Goal: Information Seeking & Learning: Learn about a topic

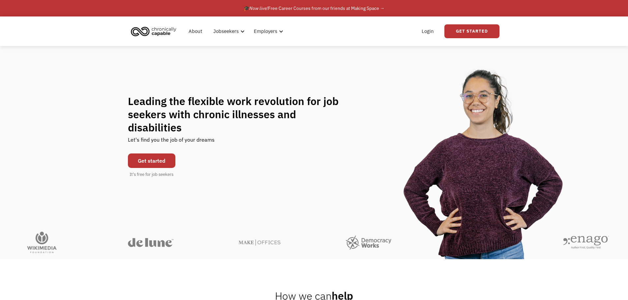
click at [148, 157] on link "Get started" at bounding box center [151, 161] width 47 height 15
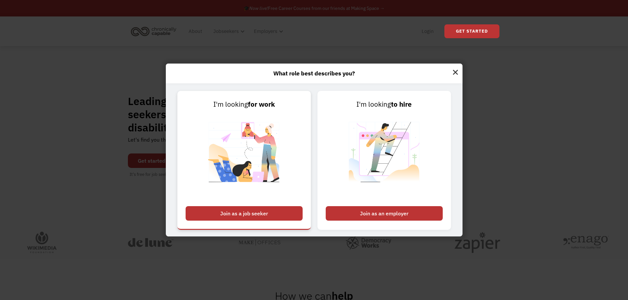
click at [261, 216] on div "Join as a job seeker" at bounding box center [244, 213] width 117 height 15
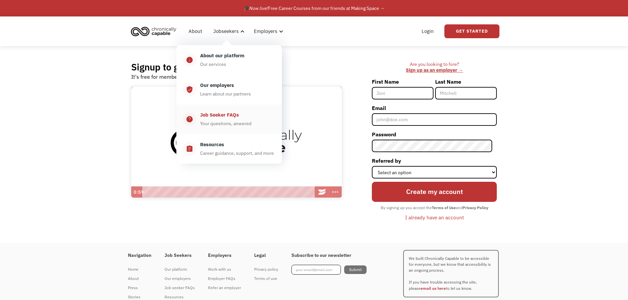
click at [217, 121] on div "Your questions, anwered" at bounding box center [225, 124] width 51 height 8
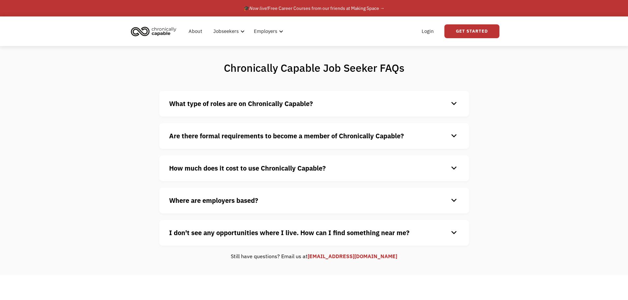
click at [352, 107] on h4 "What type of roles are on Chronically Capable?" at bounding box center [308, 104] width 279 height 10
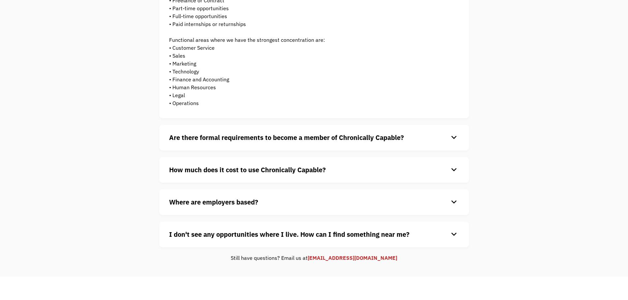
scroll to position [132, 0]
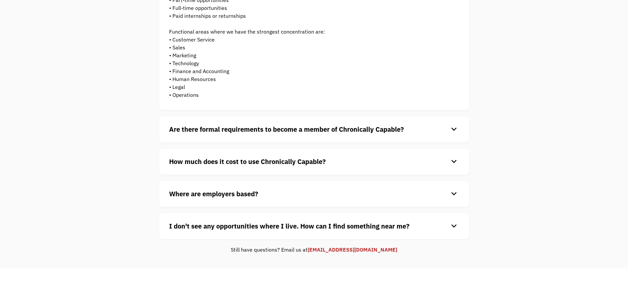
click at [361, 135] on div "Are there formal requirements to become a member of Chronically Capable? keyboa…" at bounding box center [314, 130] width 310 height 26
click at [448, 131] on h4 "Are there formal requirements to become a member of Chronically Capable?" at bounding box center [308, 130] width 279 height 10
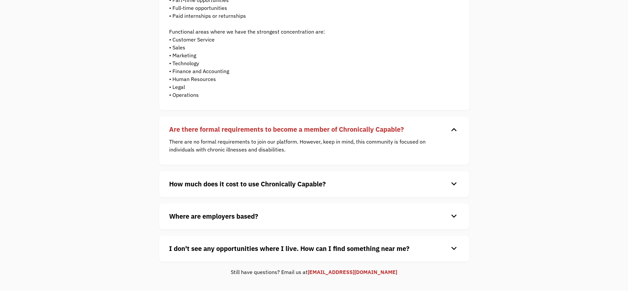
click at [453, 180] on div "keyboard_arrow_down" at bounding box center [454, 184] width 11 height 10
